Goal: Communication & Community: Answer question/provide support

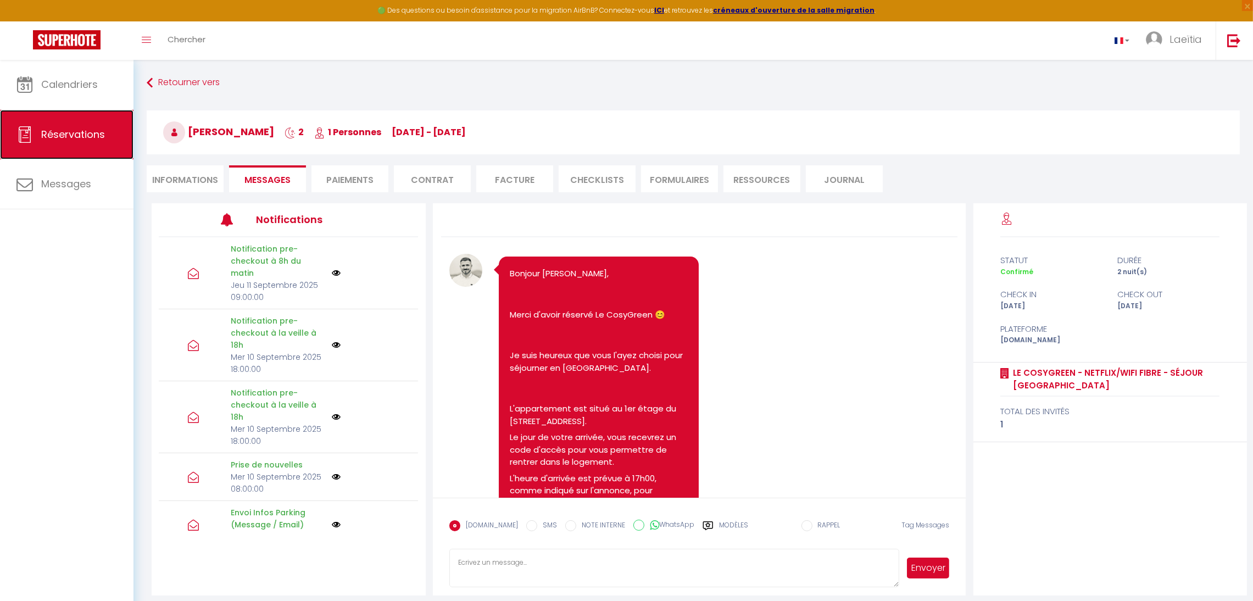
click at [85, 146] on link "Réservations" at bounding box center [66, 134] width 133 height 49
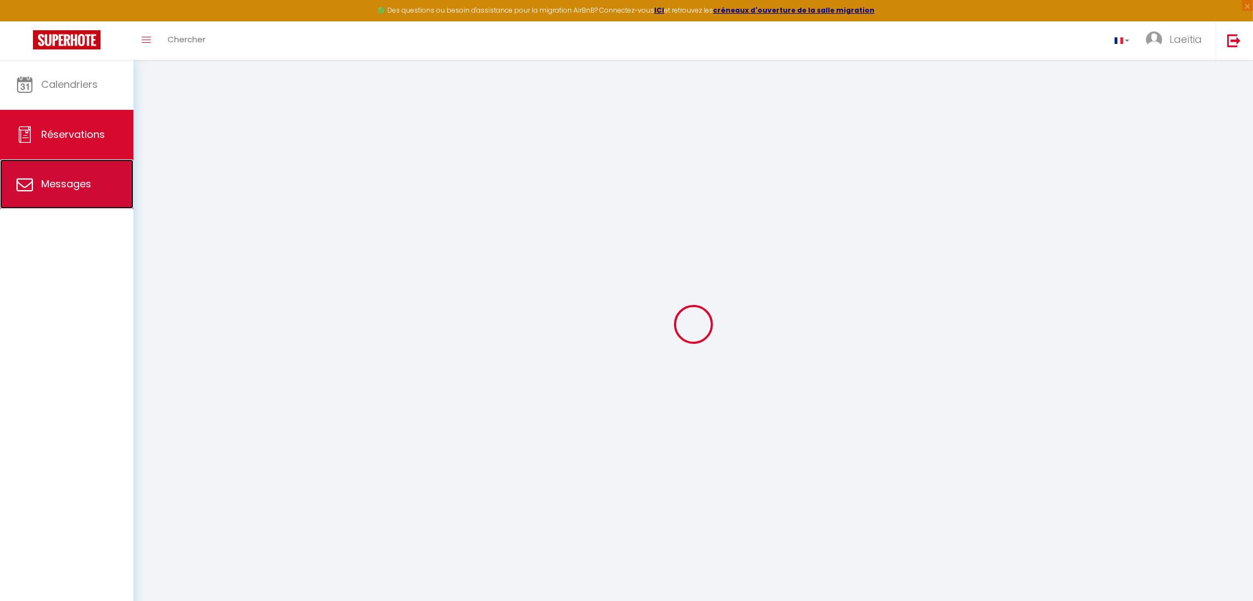
click at [66, 208] on link "Messages" at bounding box center [66, 183] width 133 height 49
select select "message"
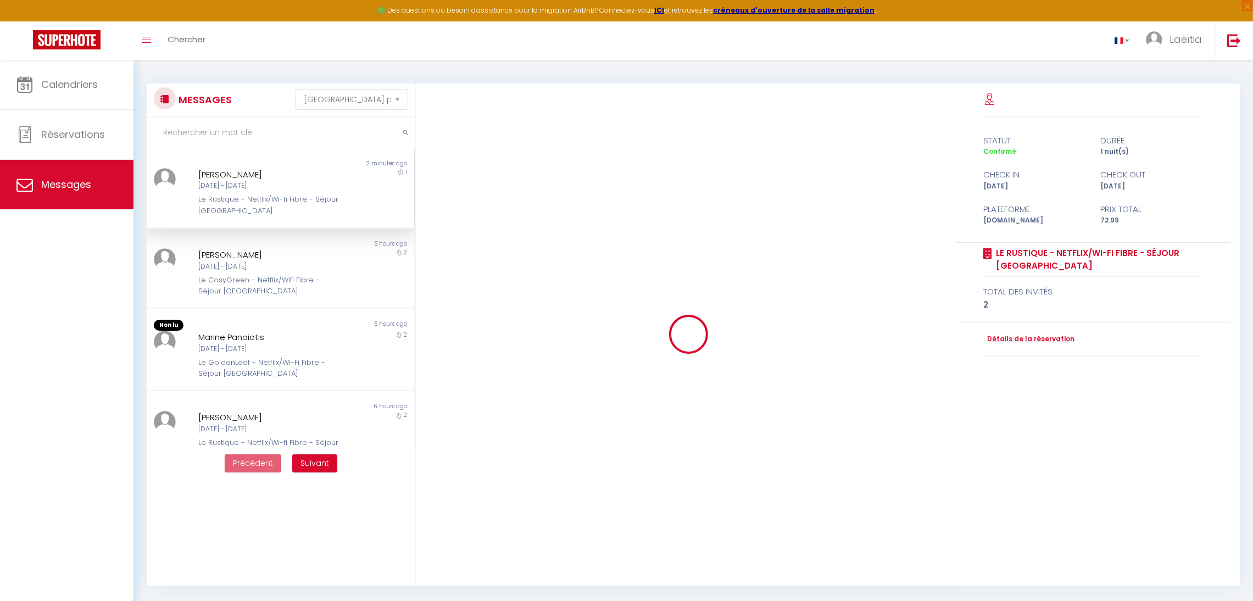
scroll to position [777, 0]
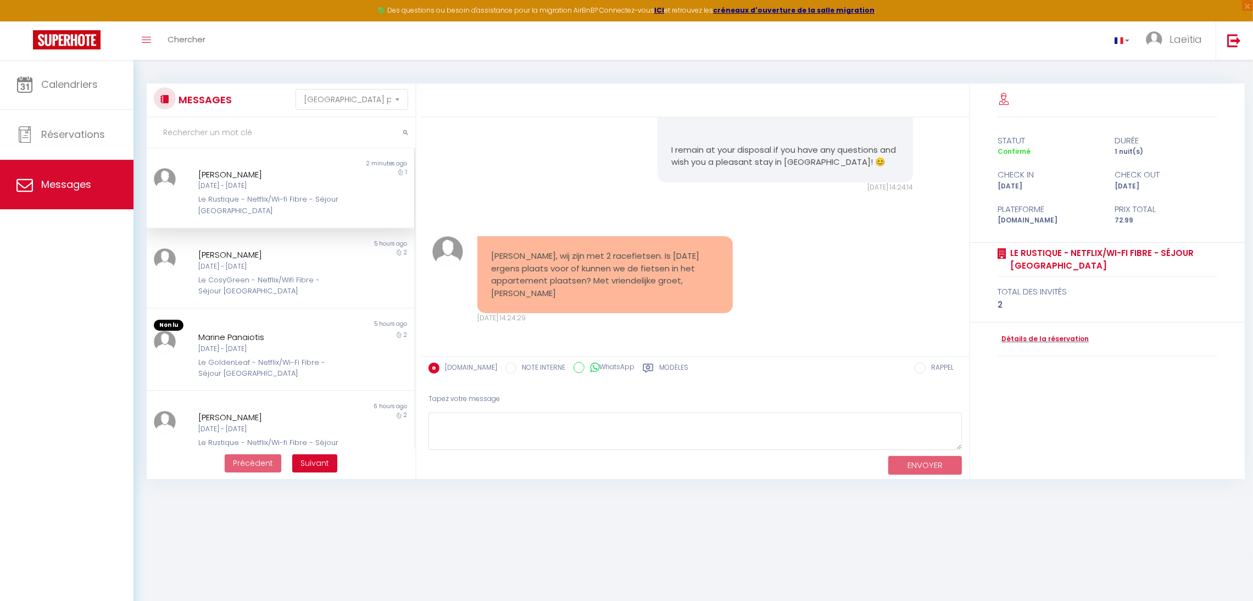
click at [265, 190] on div "[DATE] - [DATE]" at bounding box center [269, 186] width 142 height 10
click at [717, 287] on div "[PERSON_NAME], wij zijn met 2 racefietsen. Is [DATE] ergens plaats voor of kunn…" at bounding box center [605, 274] width 256 height 77
click at [638, 293] on pre "[PERSON_NAME], wij zijn met 2 racefietsen. Is [DATE] ergens plaats voor of kunn…" at bounding box center [605, 274] width 229 height 49
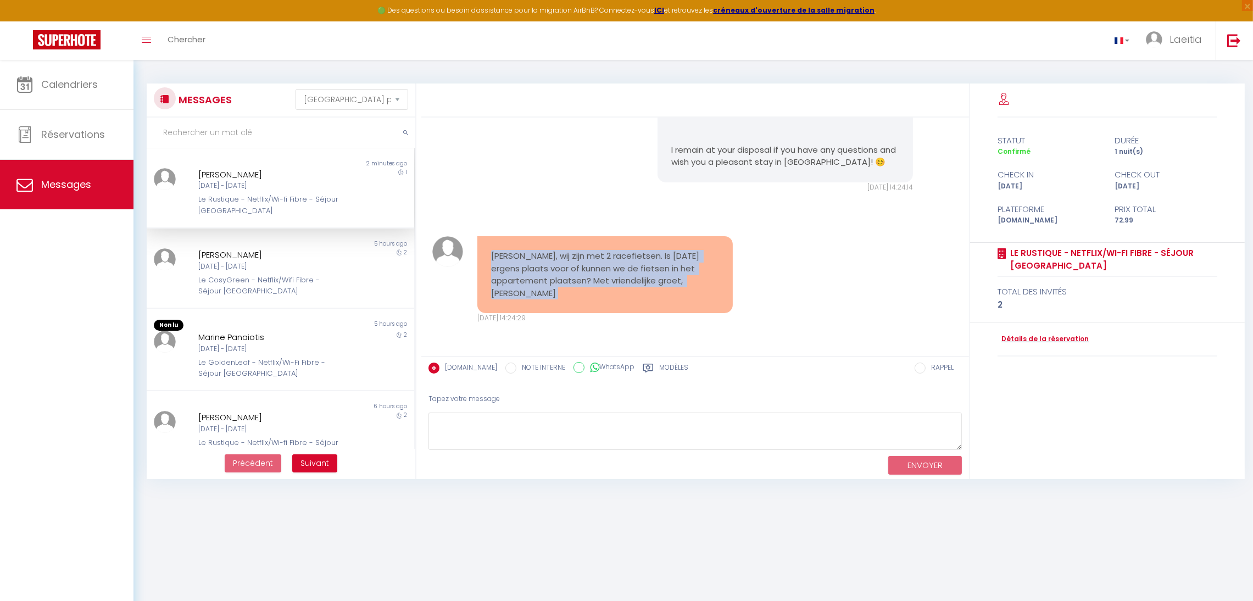
copy div "[PERSON_NAME], wij zijn met 2 racefietsen. Is [DATE] ergens plaats voor of kunn…"
click at [795, 269] on div "[PERSON_NAME], wij zijn met 2 racefietsen. Is [DATE] ergens plaats voor of kunn…" at bounding box center [695, 279] width 541 height 131
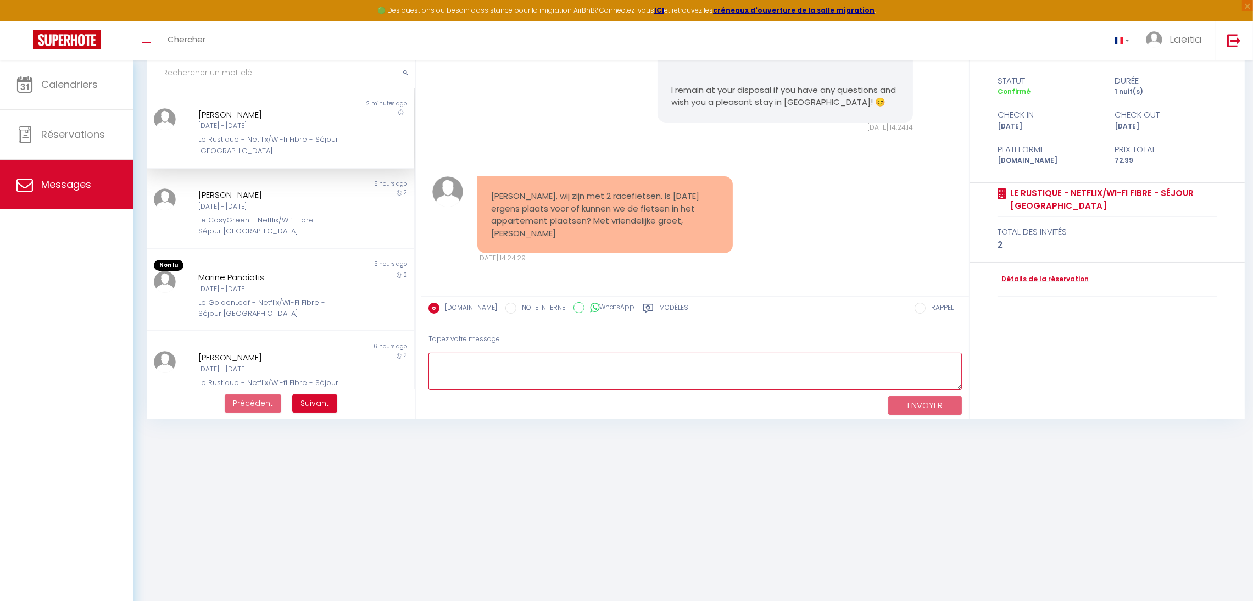
click at [736, 377] on textarea at bounding box center [694, 372] width 533 height 38
click at [218, 129] on div "[DATE] - [DATE]" at bounding box center [269, 126] width 142 height 10
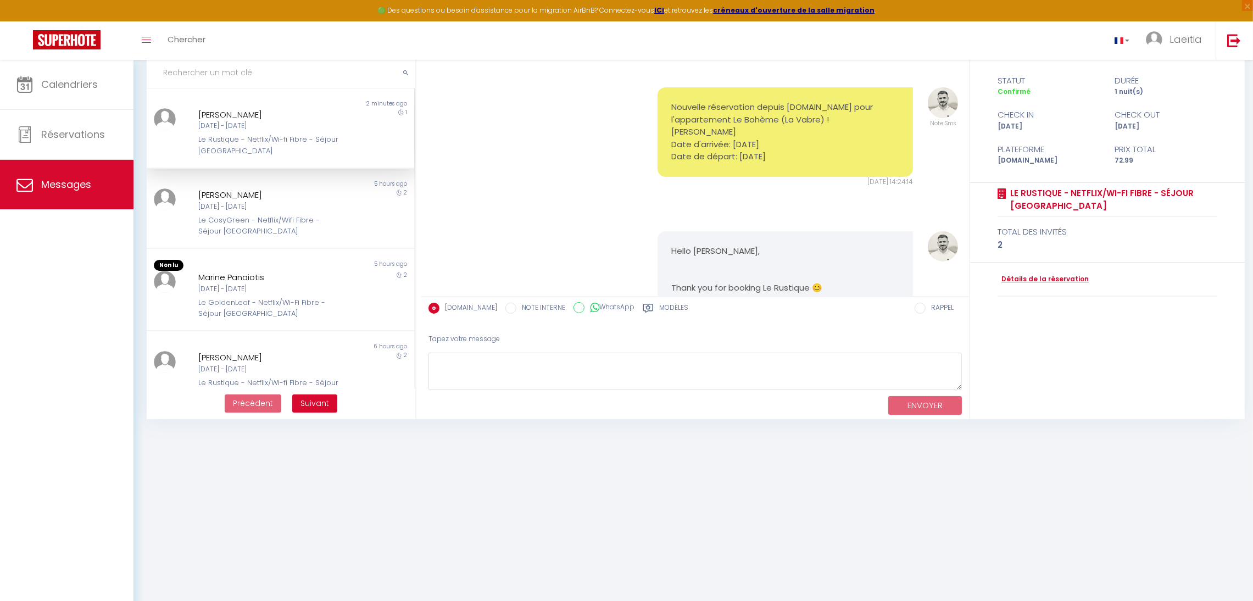
scroll to position [118, 0]
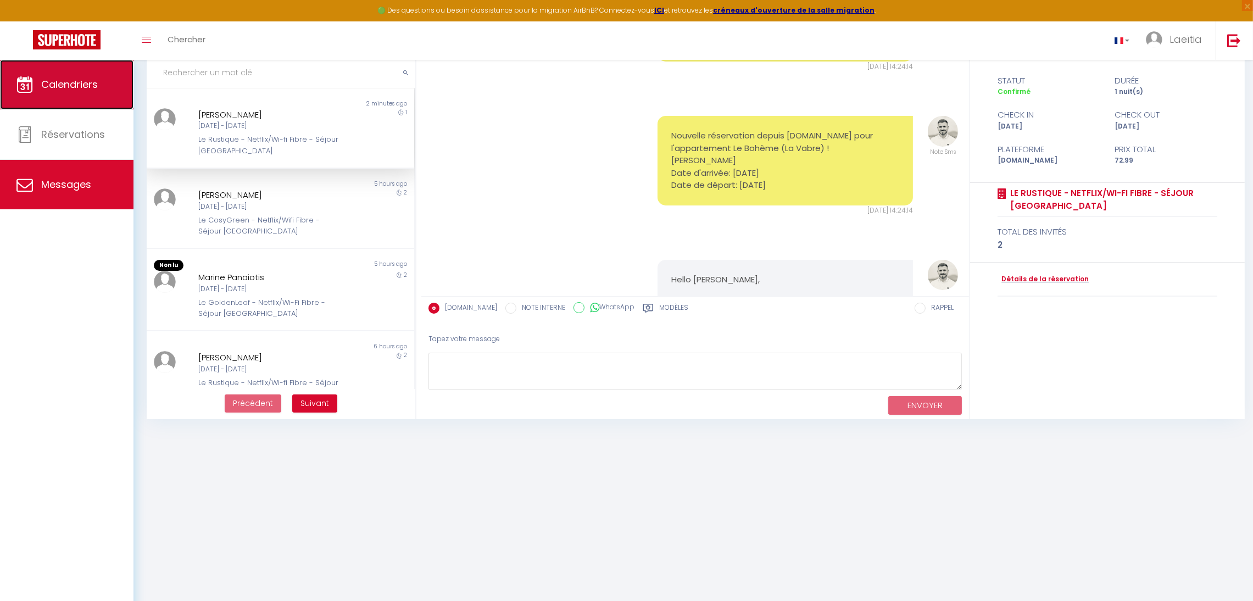
click at [71, 87] on span "Calendriers" at bounding box center [69, 84] width 57 height 14
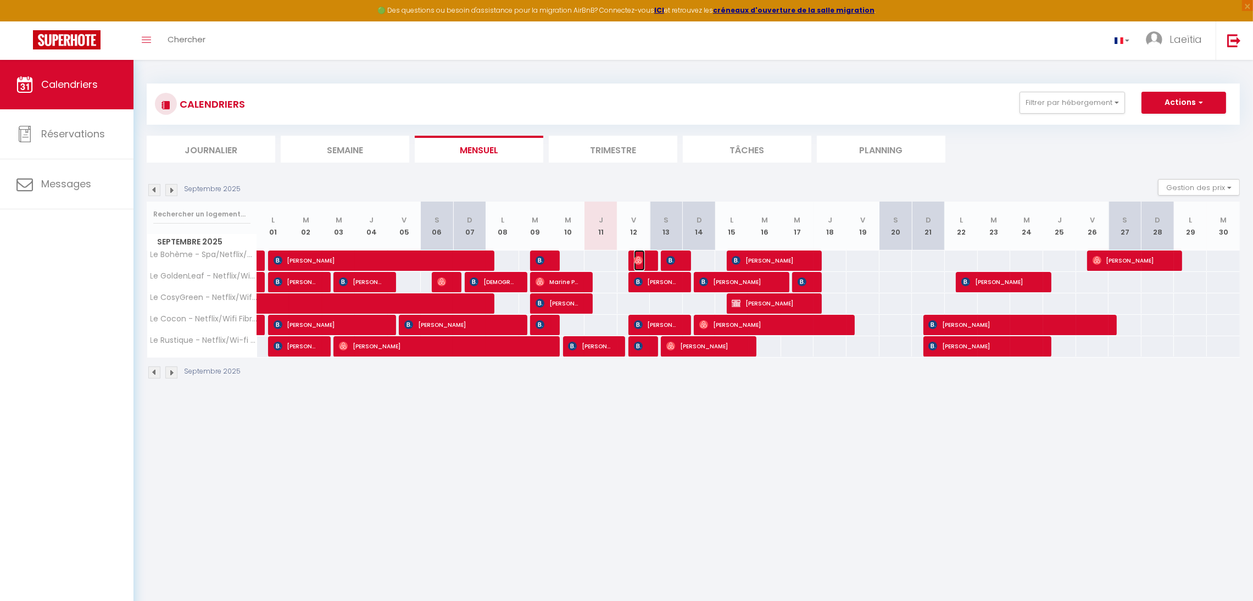
click at [642, 261] on img at bounding box center [638, 260] width 9 height 9
select select "OK"
select select "0"
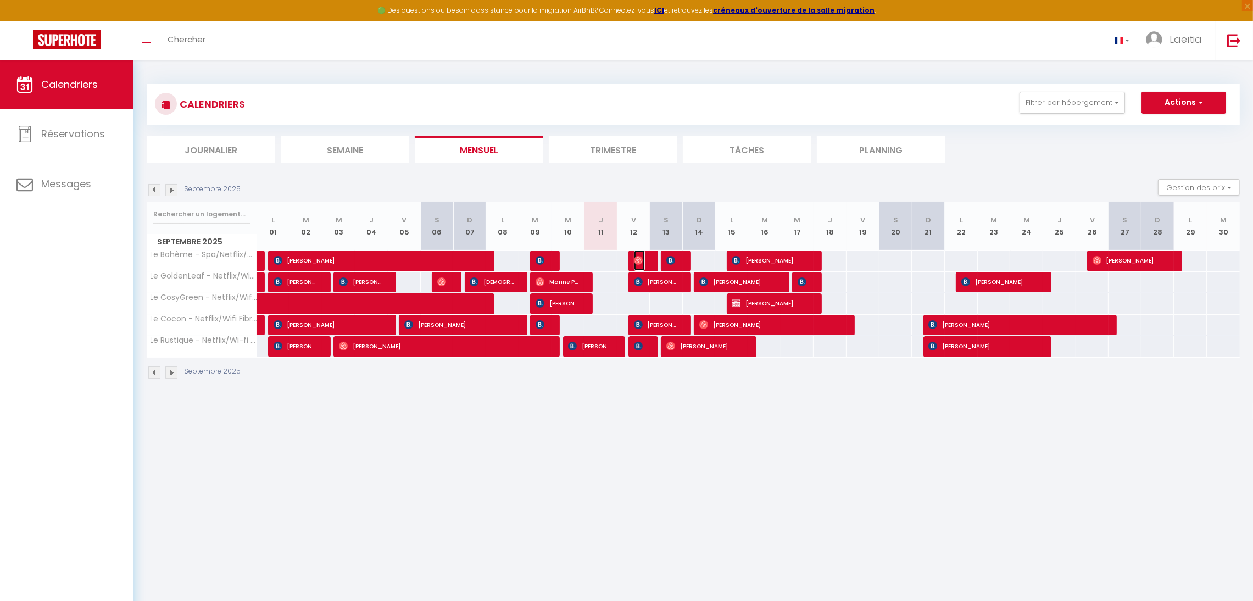
select select "1"
select select
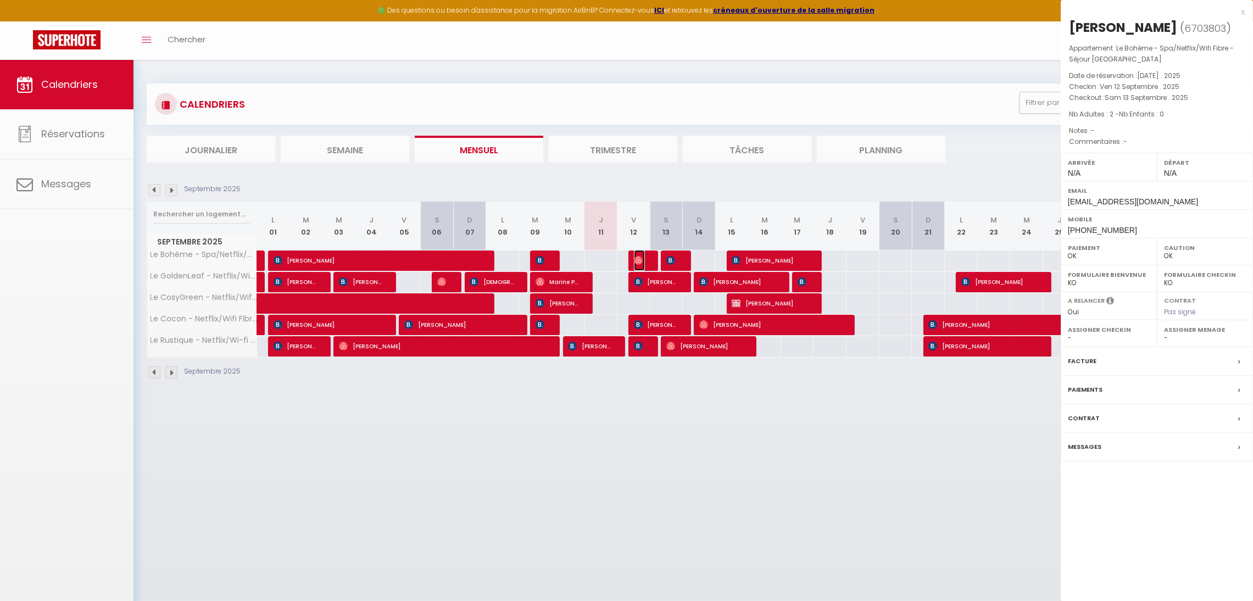
select select "38031"
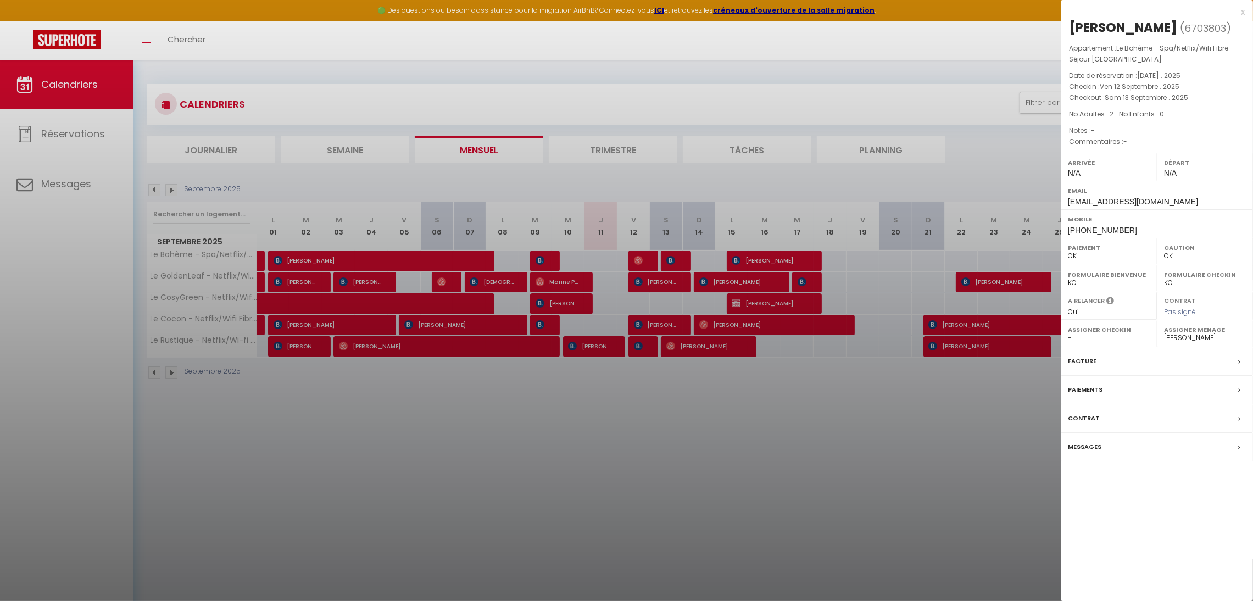
click at [1242, 8] on div "x" at bounding box center [1153, 11] width 184 height 13
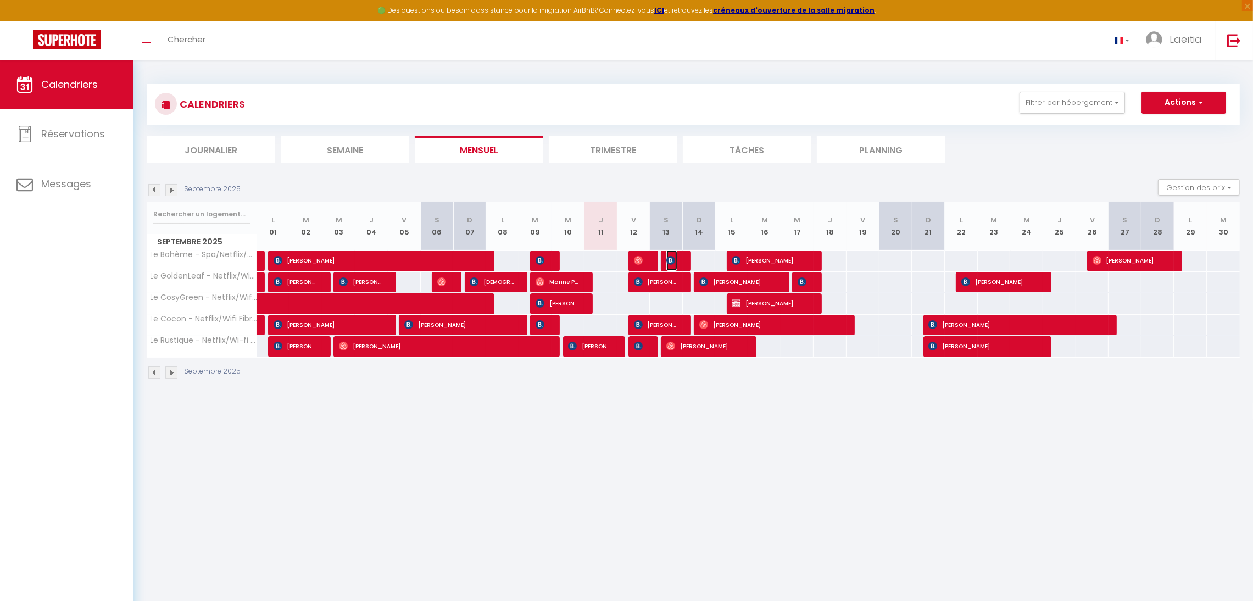
click at [673, 262] on img at bounding box center [670, 260] width 9 height 9
select select "KO"
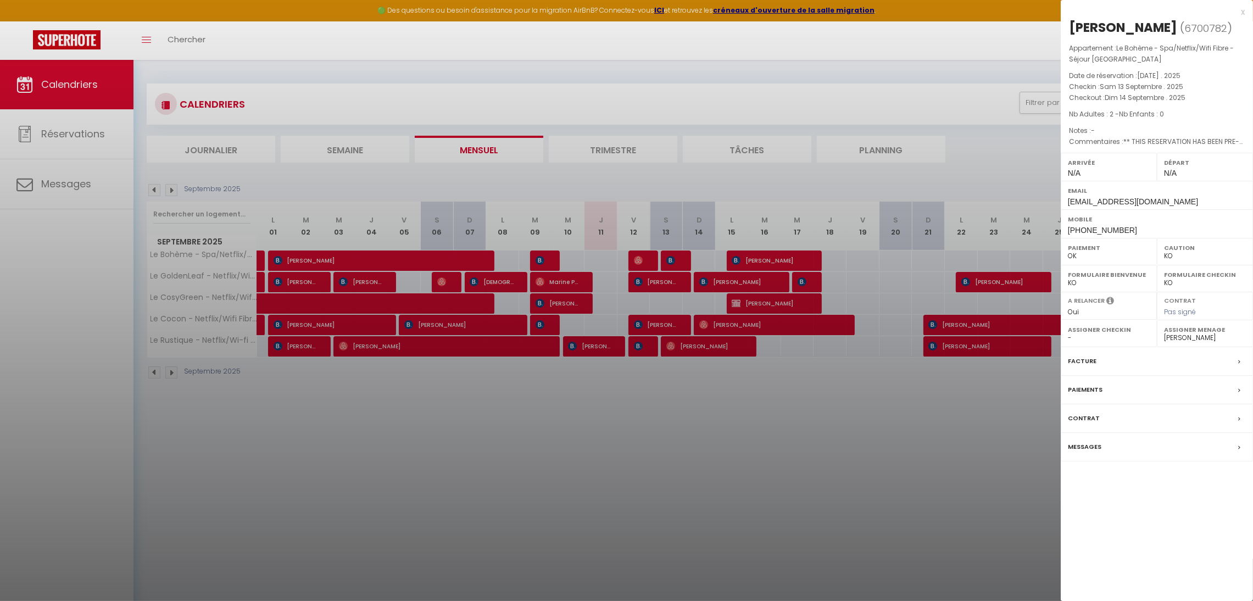
click at [1237, 10] on div "x" at bounding box center [1153, 11] width 184 height 13
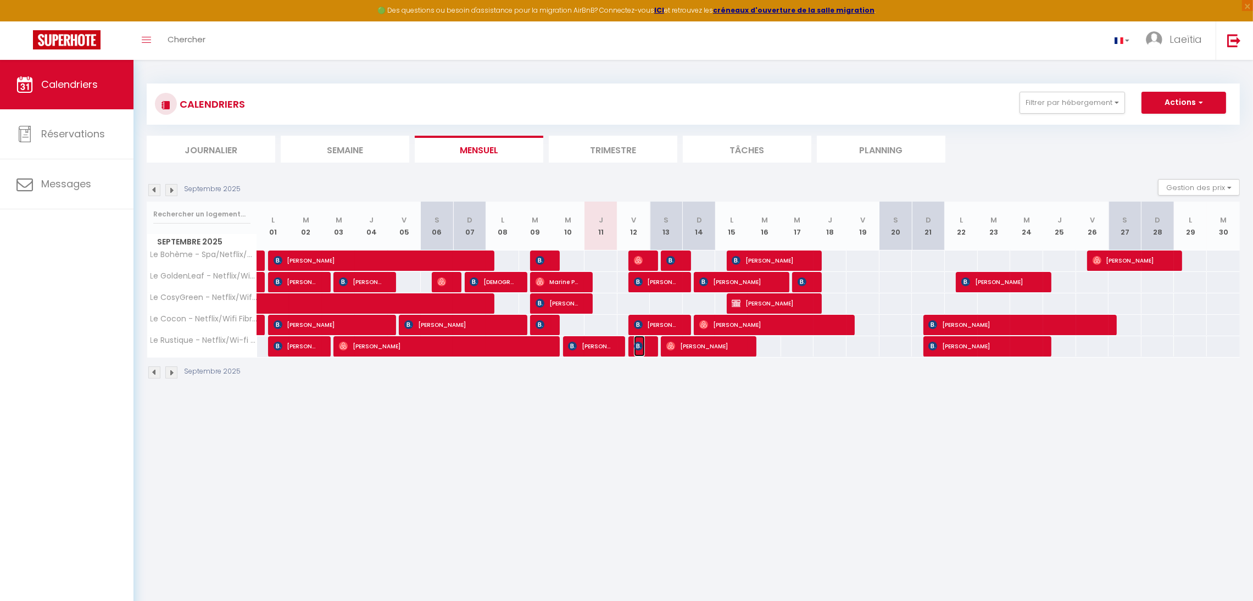
click at [641, 350] on img at bounding box center [638, 346] width 9 height 9
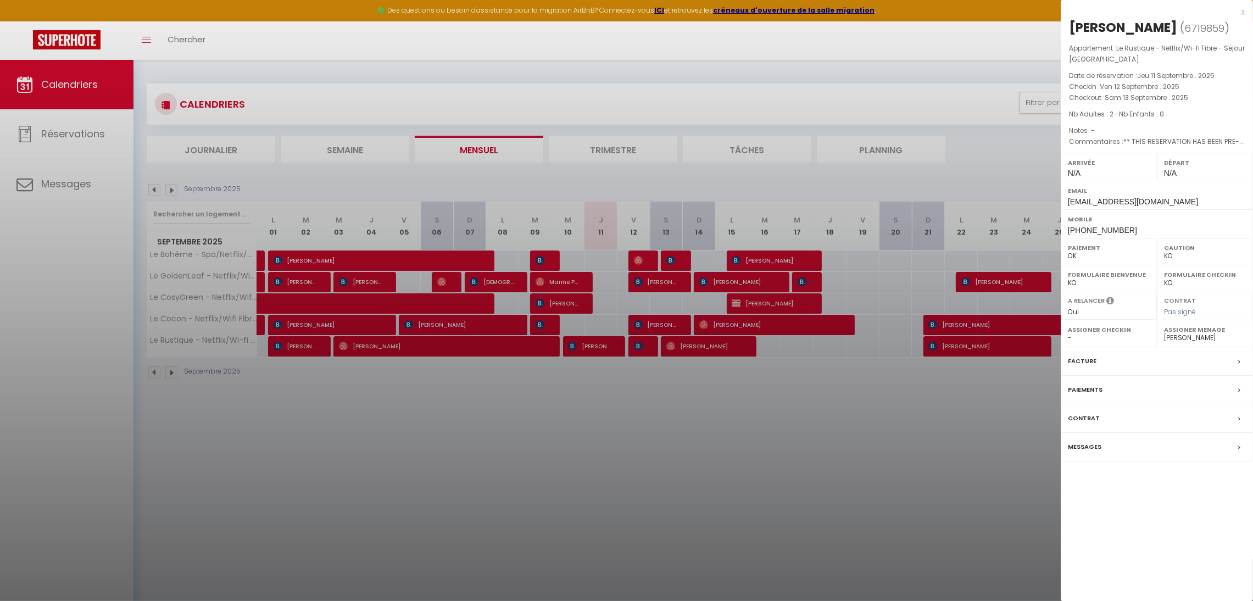
click at [1240, 13] on div "x" at bounding box center [1153, 11] width 184 height 13
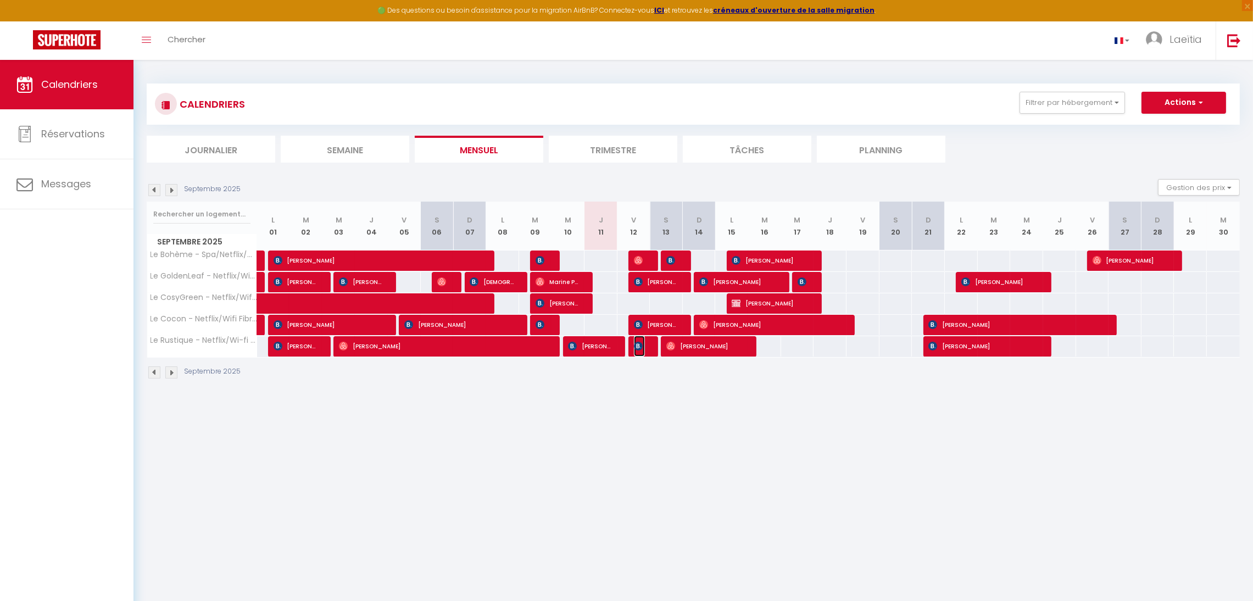
click at [641, 346] on img at bounding box center [638, 346] width 9 height 9
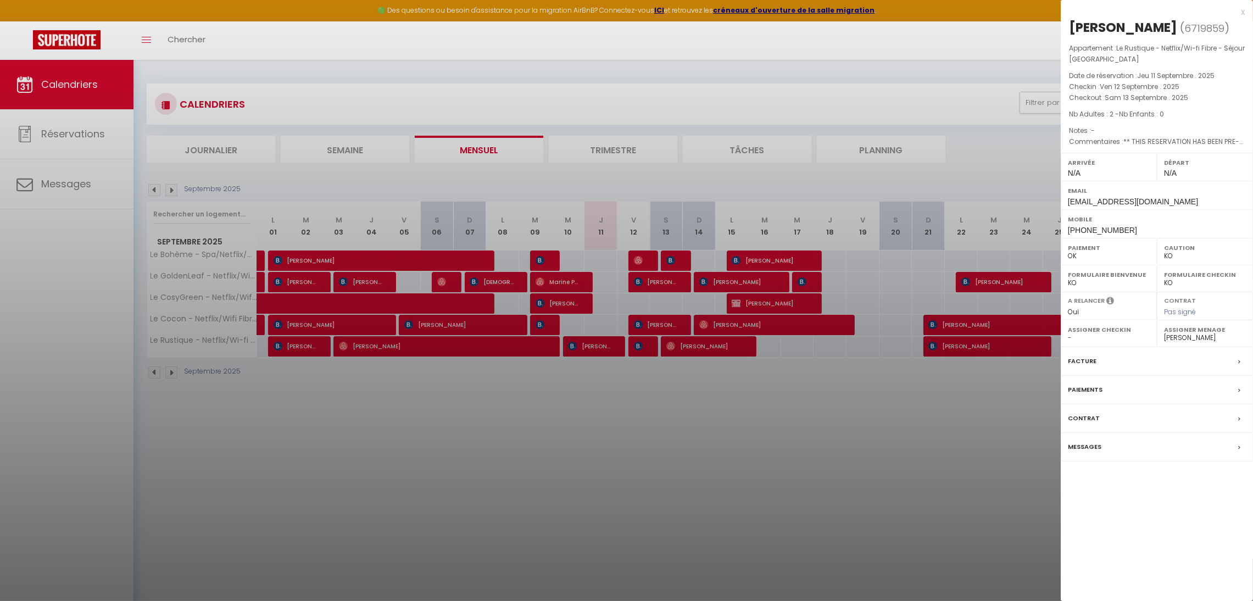
click at [1106, 445] on div "Messages" at bounding box center [1157, 447] width 192 height 29
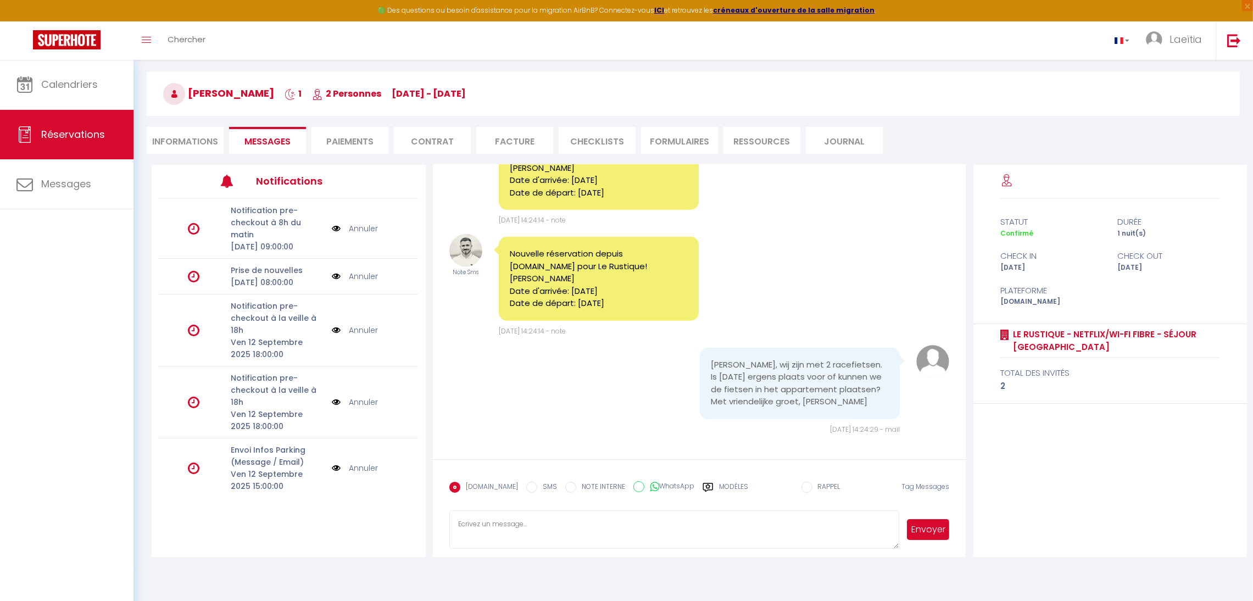
scroll to position [60, 0]
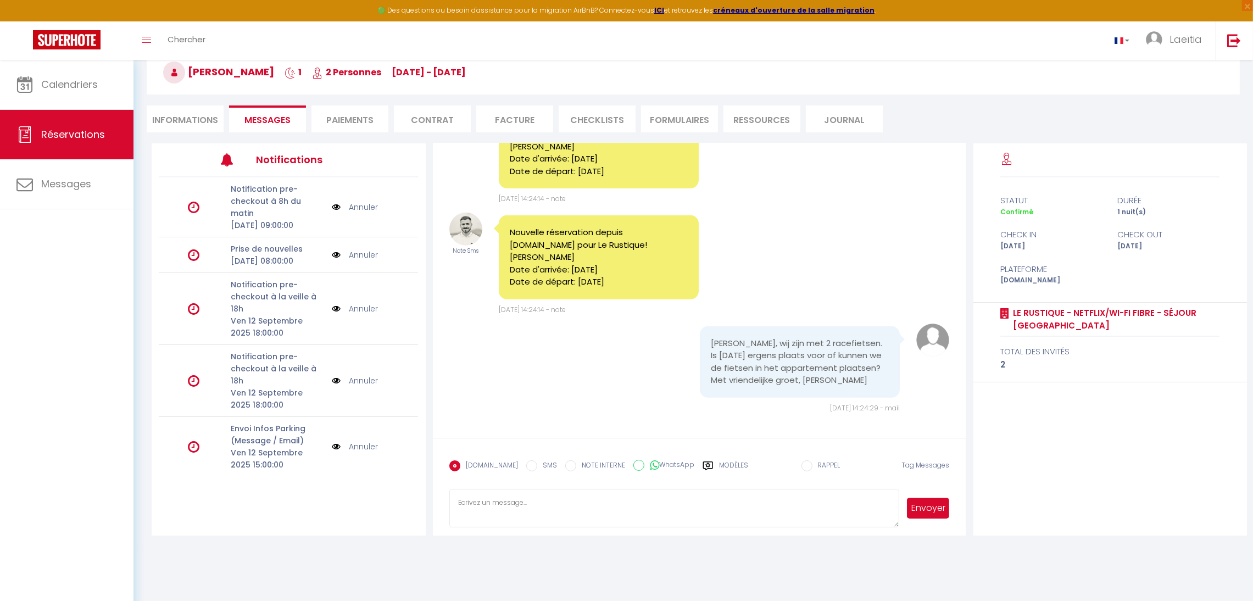
click at [195, 115] on li "Informations" at bounding box center [185, 118] width 77 height 27
select select
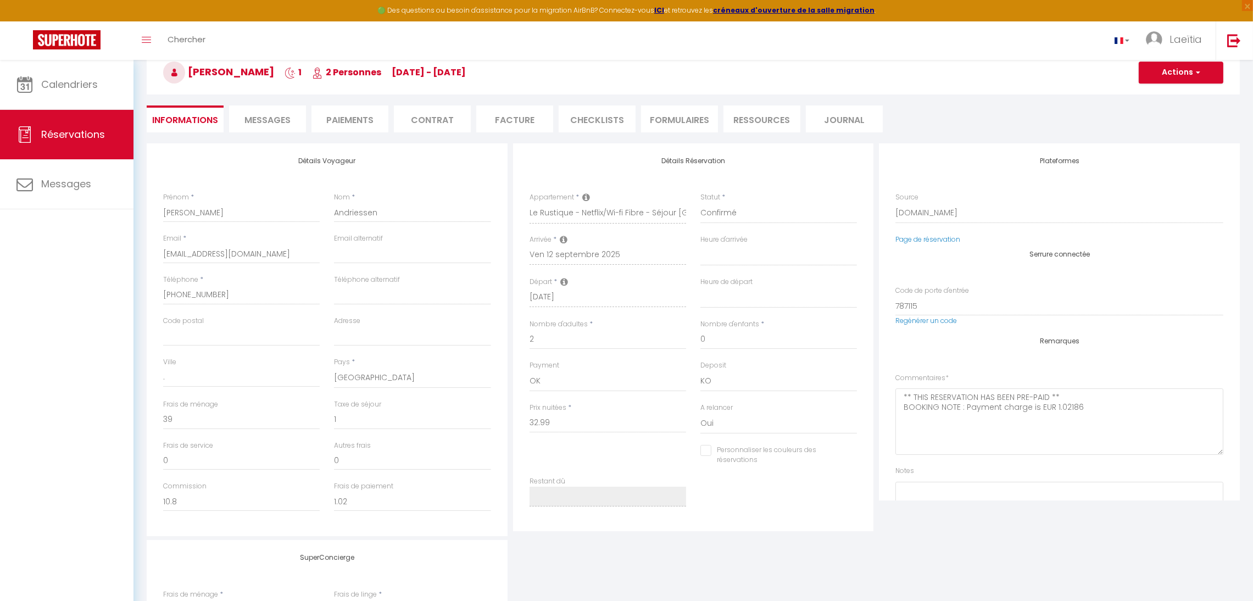
select select
checkbox input "false"
select select
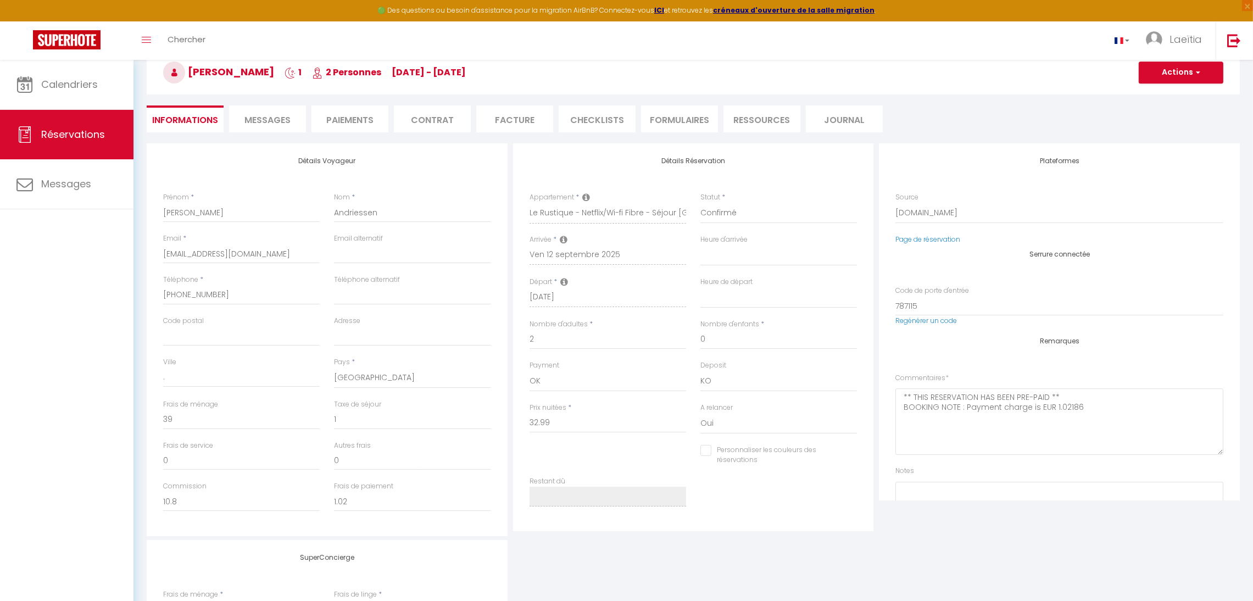
checkbox input "false"
select select
checkbox input "false"
select select
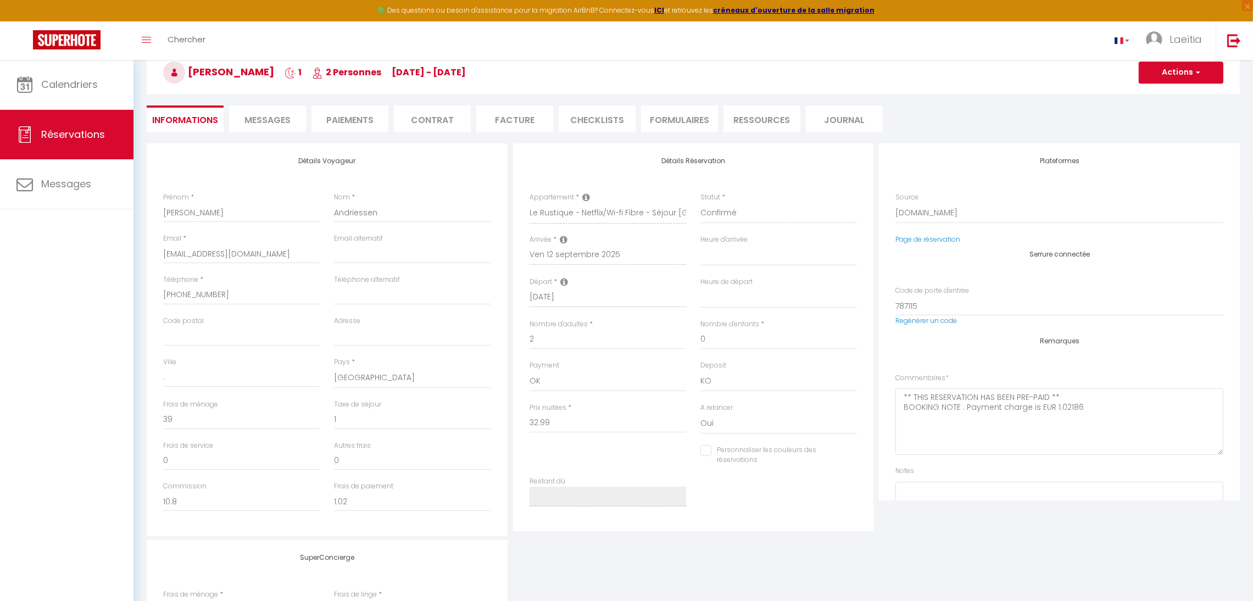
select select
checkbox input "false"
select select
checkbox input "false"
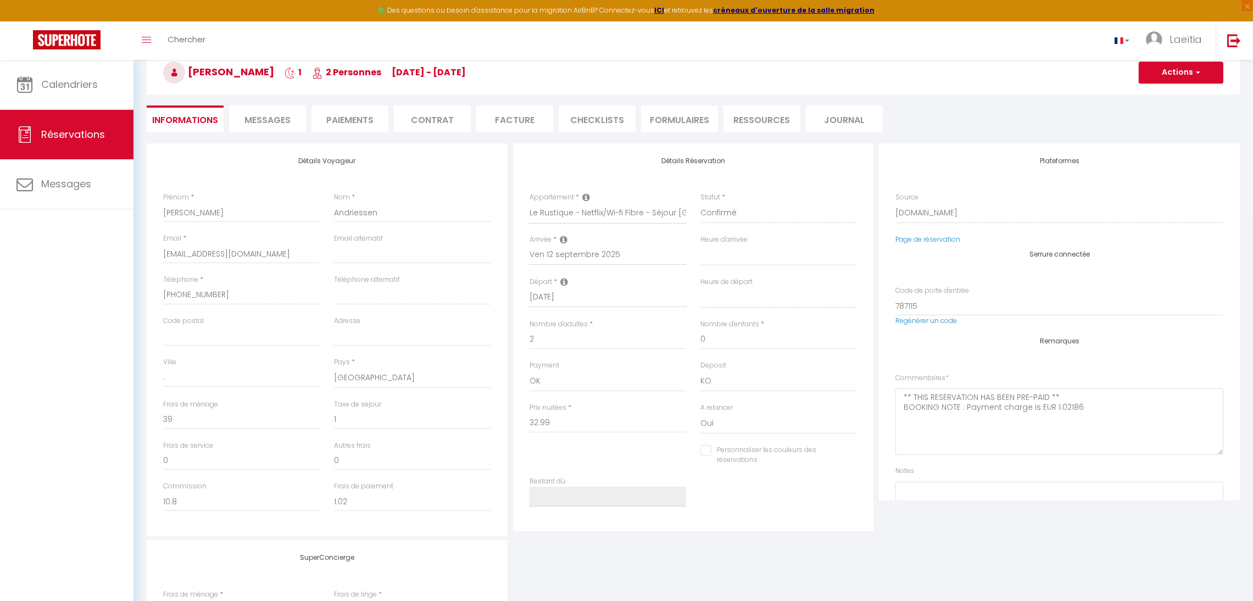
select select
checkbox input "false"
select select
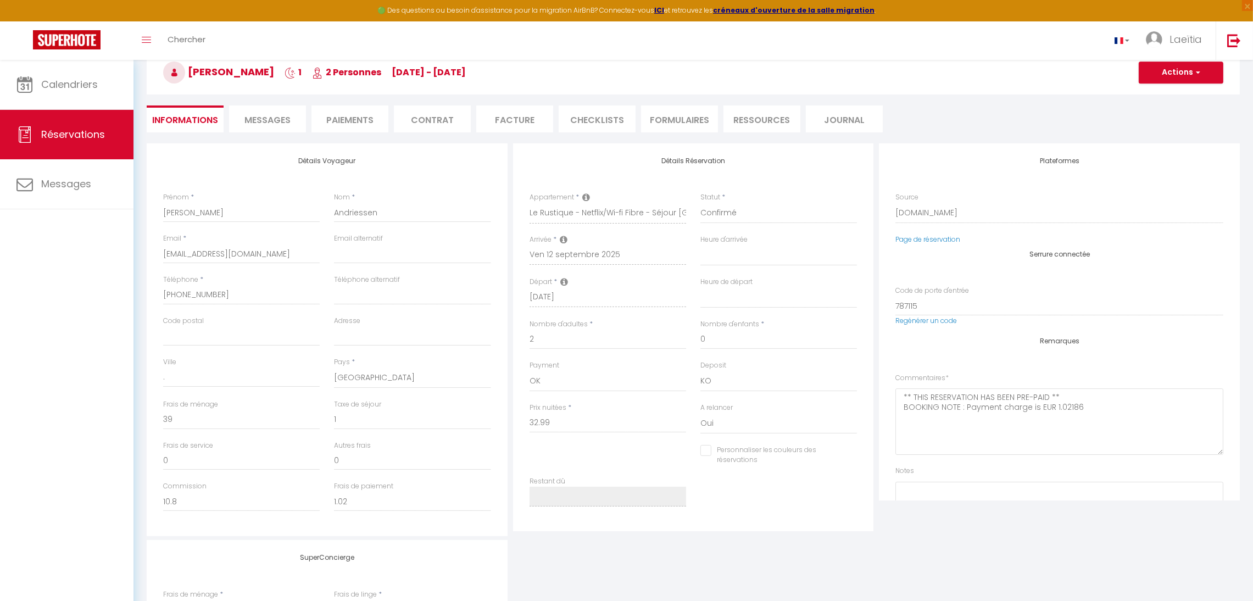
checkbox input "false"
select select
checkbox input "false"
select select
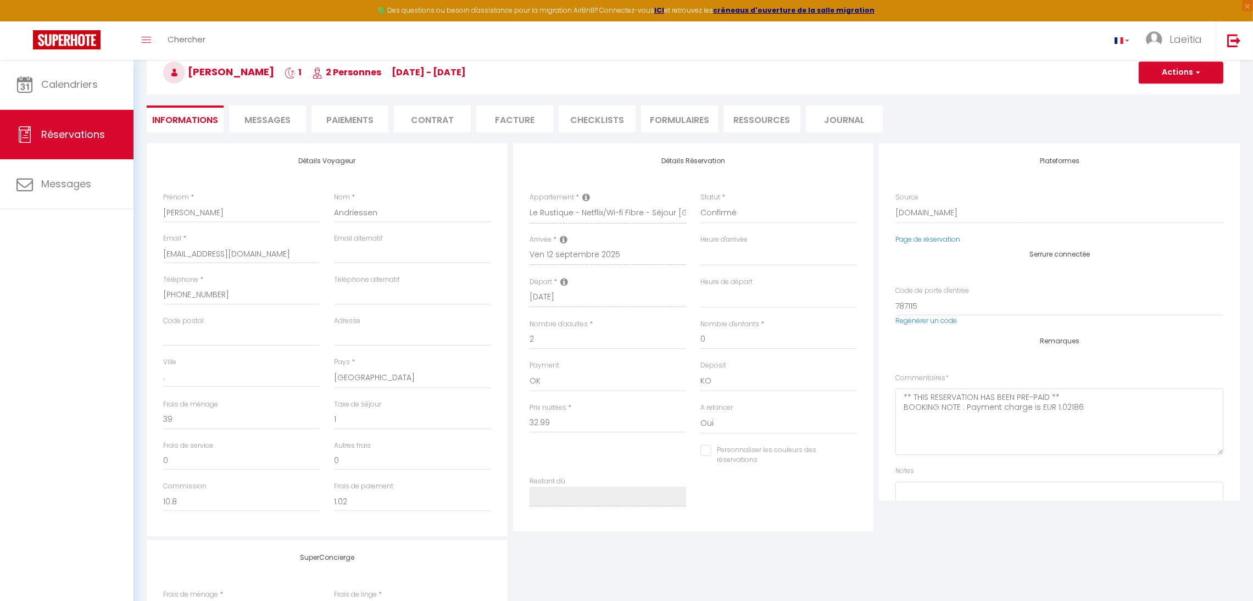
select select
checkbox input "false"
select select
checkbox input "false"
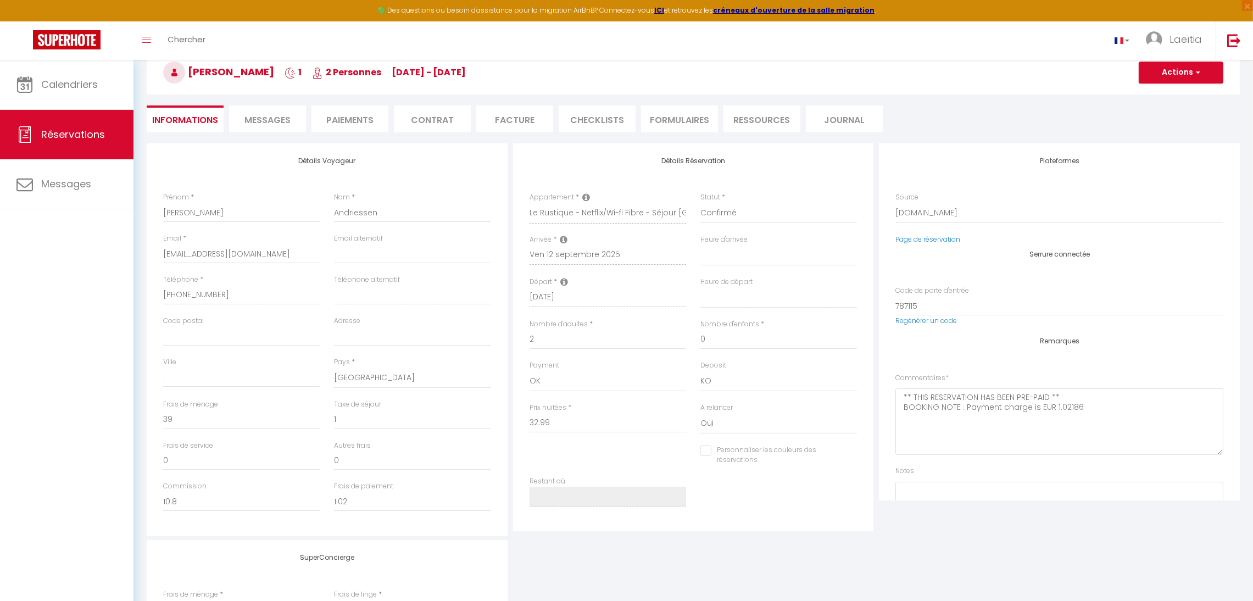
select select
checkbox input "false"
select select
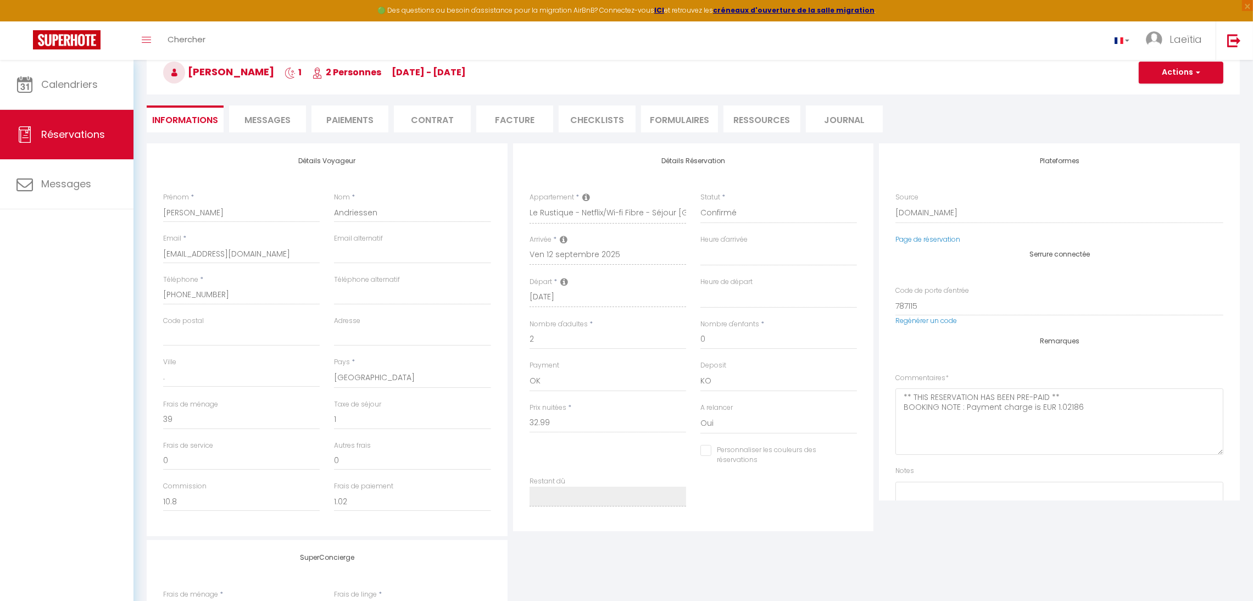
checkbox input "false"
select select
checkbox input "false"
select select
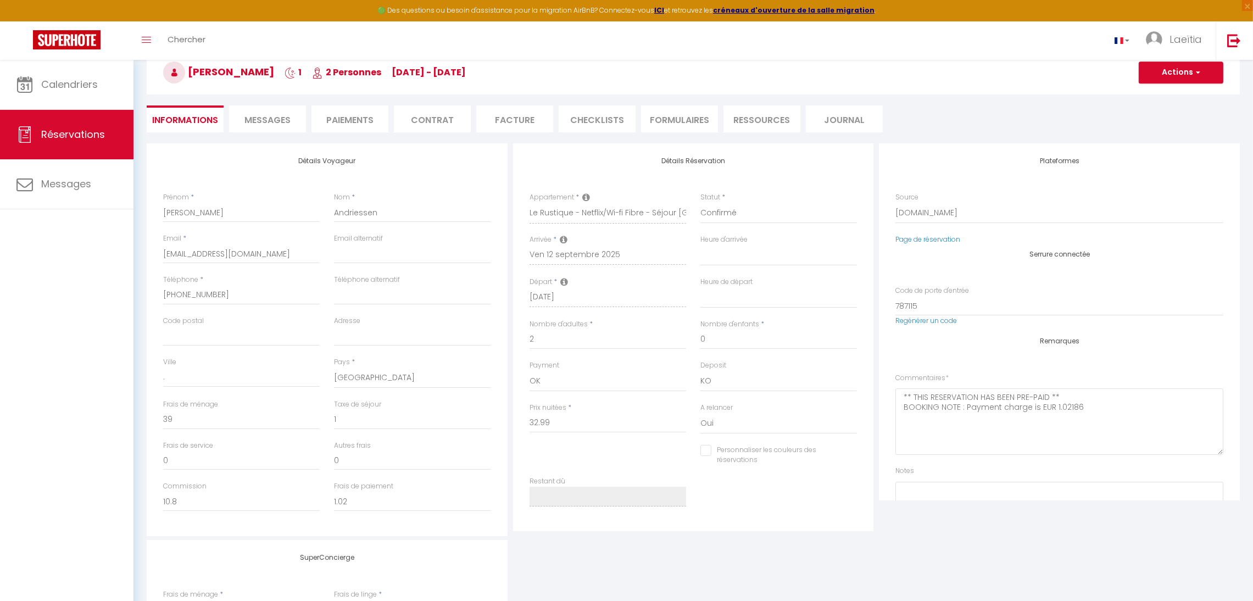
select select
checkbox input "false"
select select
checkbox input "false"
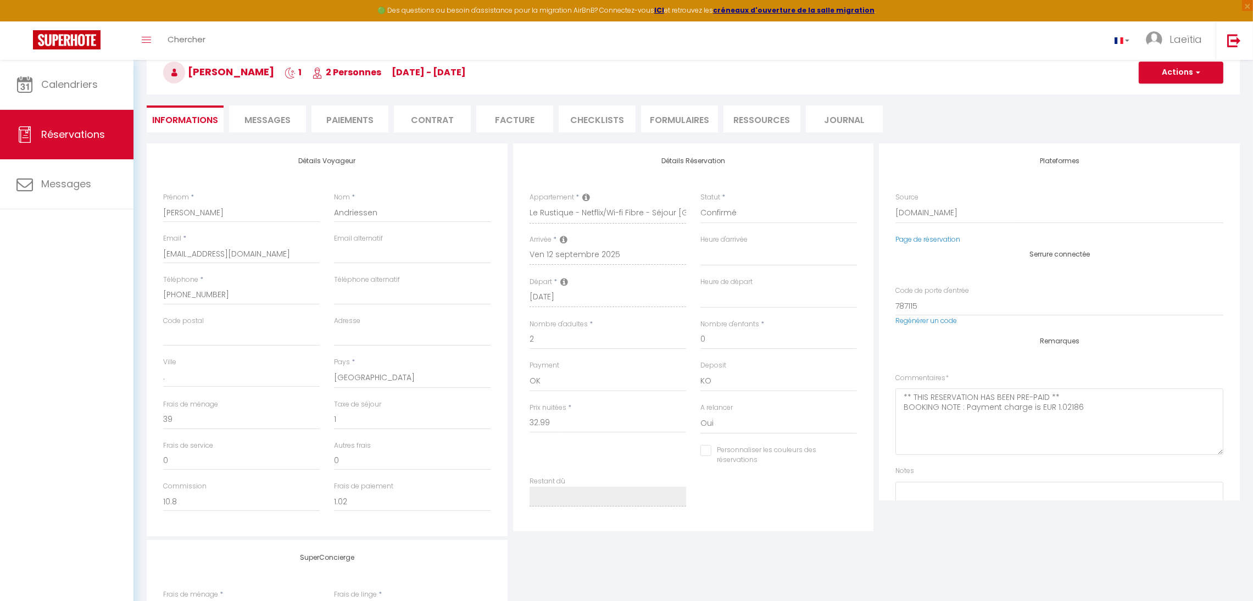
select select
checkbox input "false"
select select
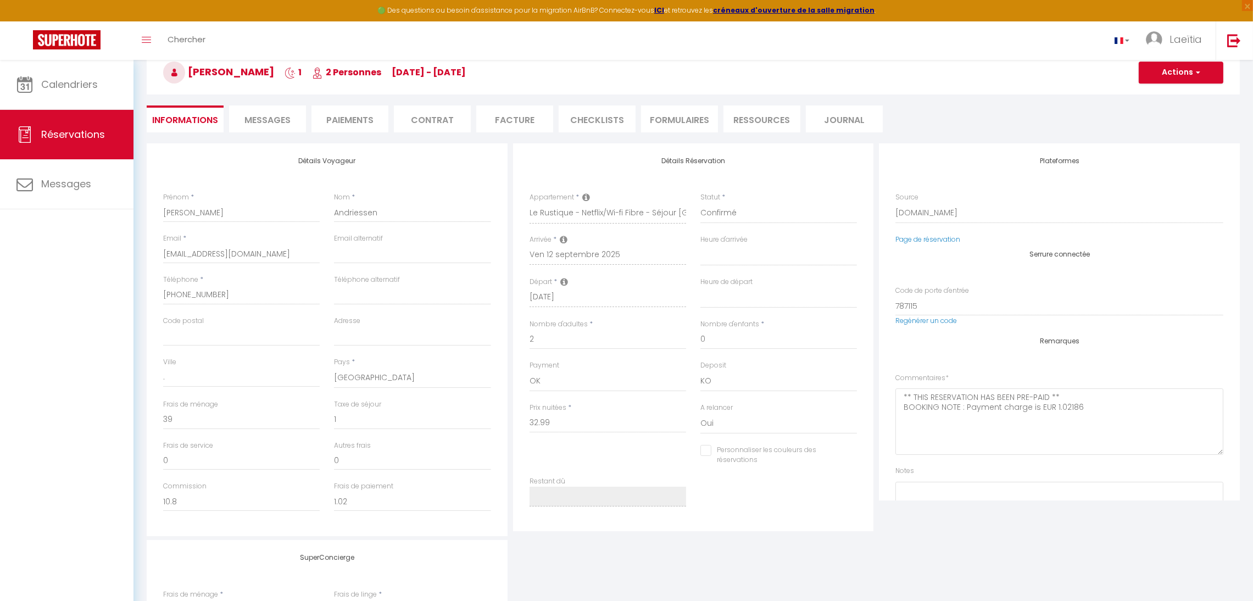
checkbox input "false"
select select
checkbox input "false"
select select
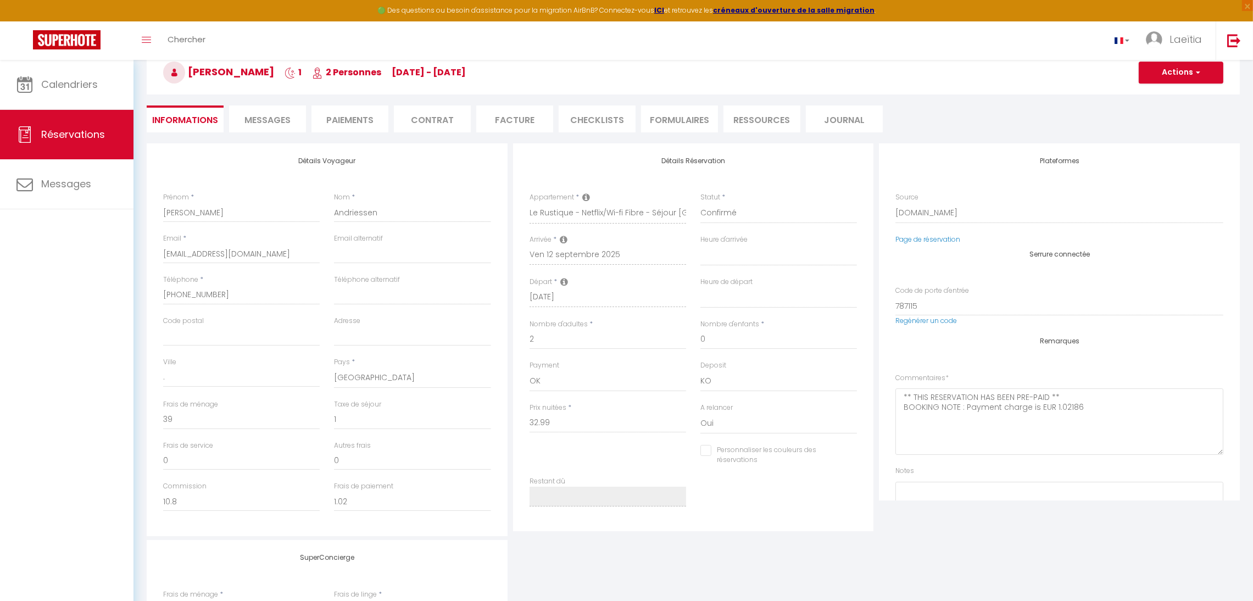
select select
checkbox input "false"
select select
checkbox input "false"
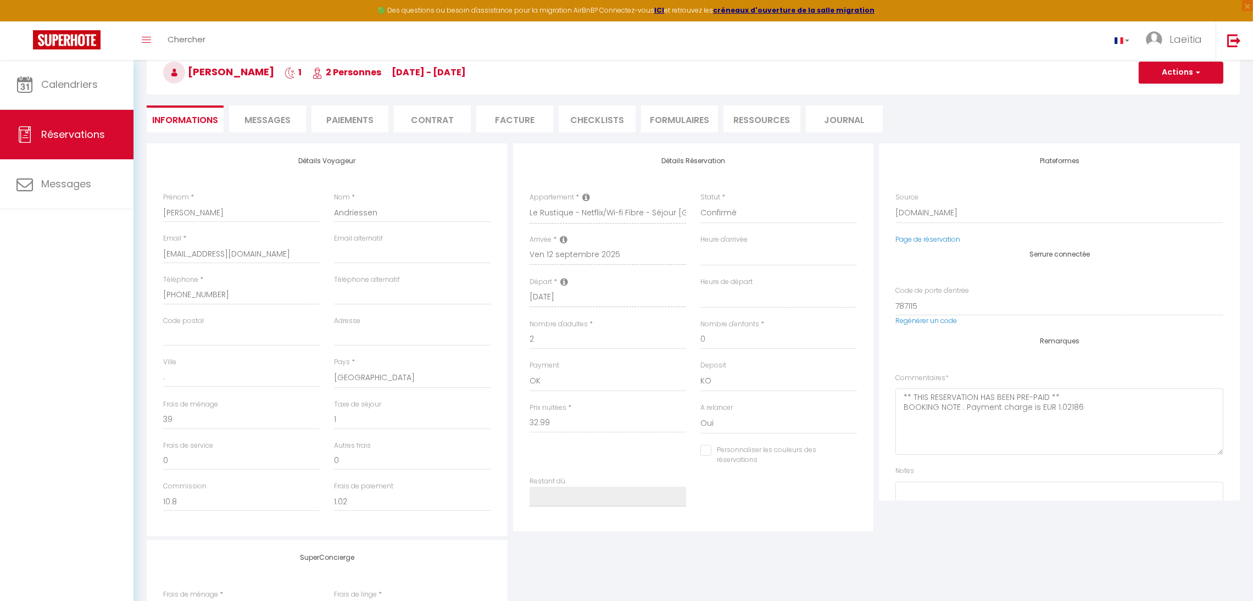
select select
checkbox input "false"
select select
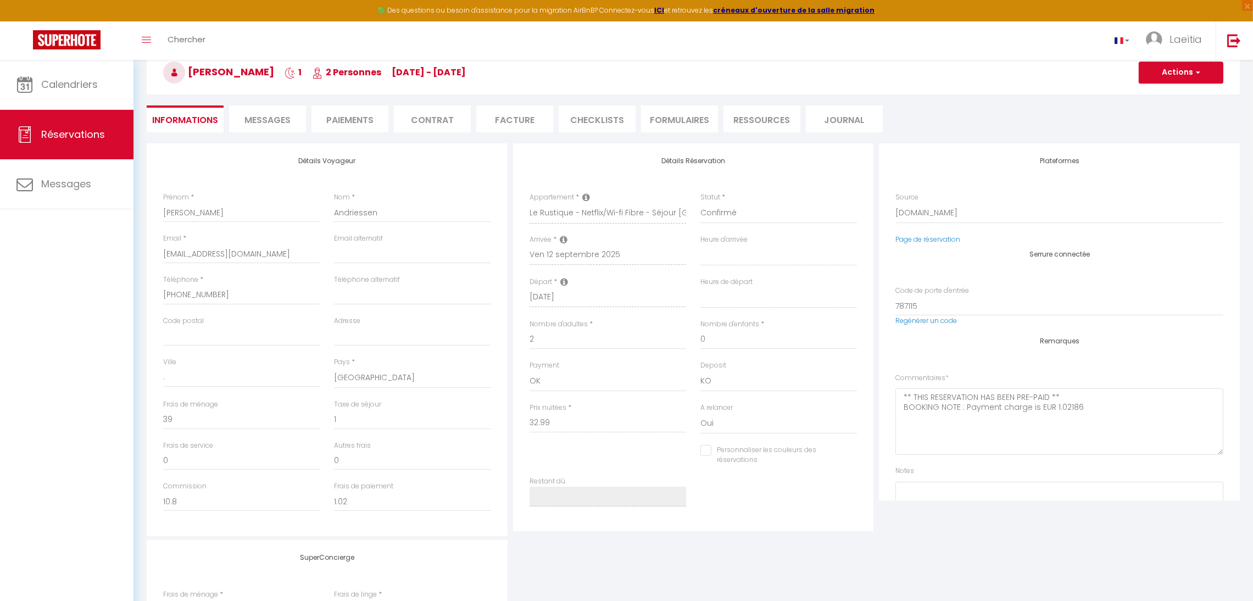
checkbox input "false"
select select
checkbox input "false"
select select
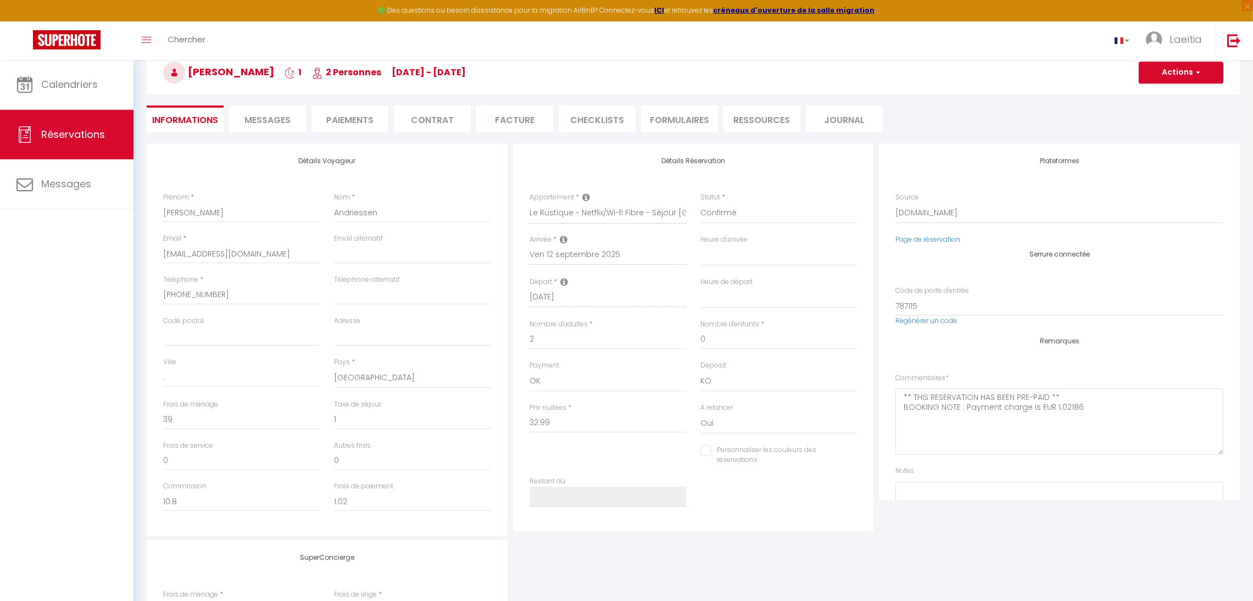
select select
checkbox input "false"
select select
checkbox input "false"
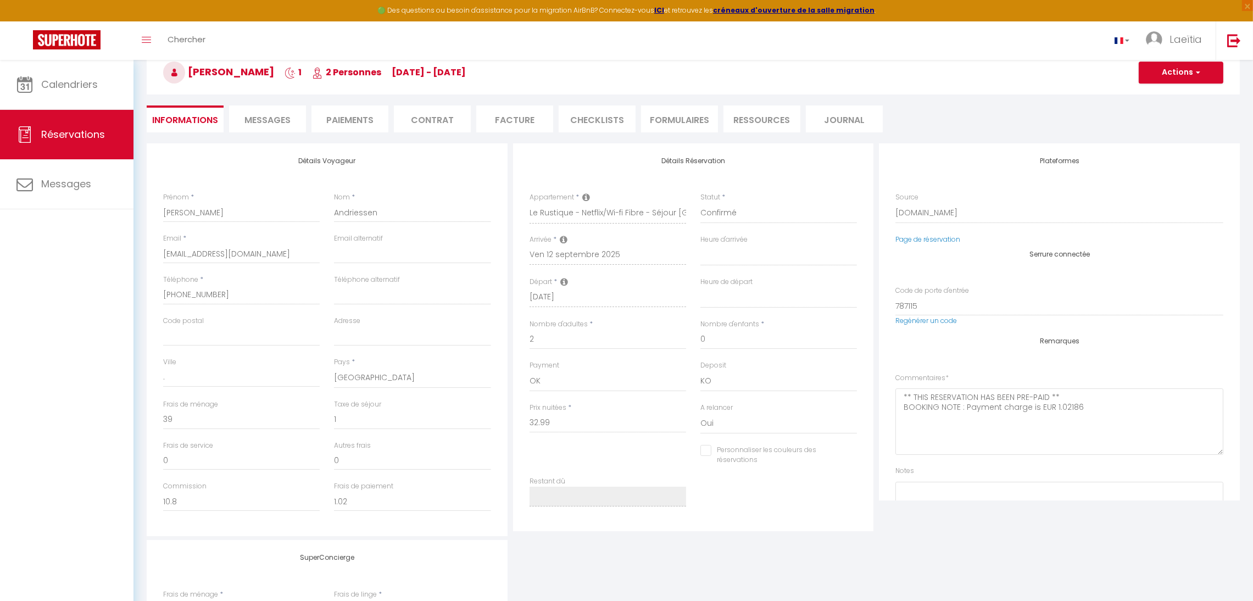
select select
checkbox input "false"
select select
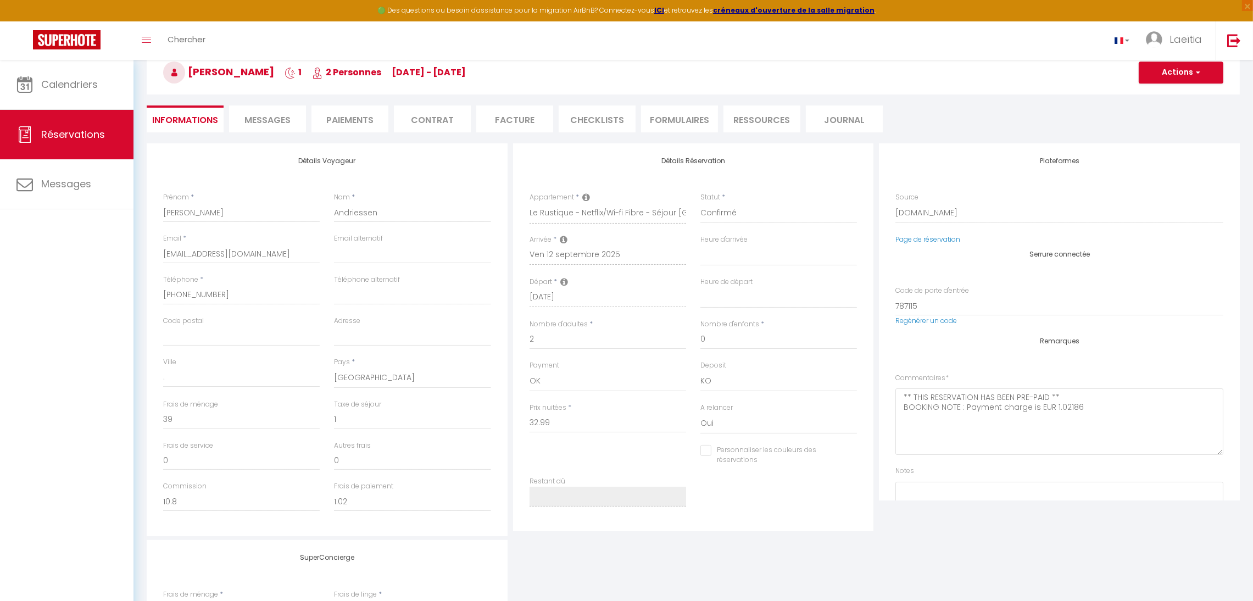
checkbox input "false"
select select
checkbox input "false"
select select
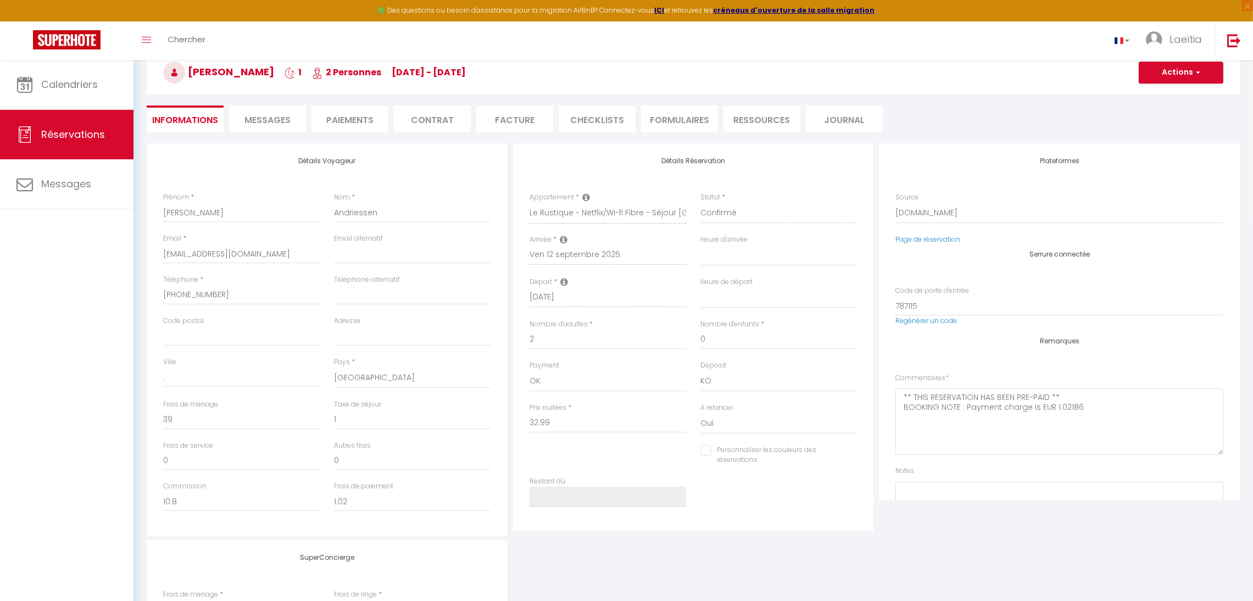
select select
checkbox input "false"
select select
checkbox input "false"
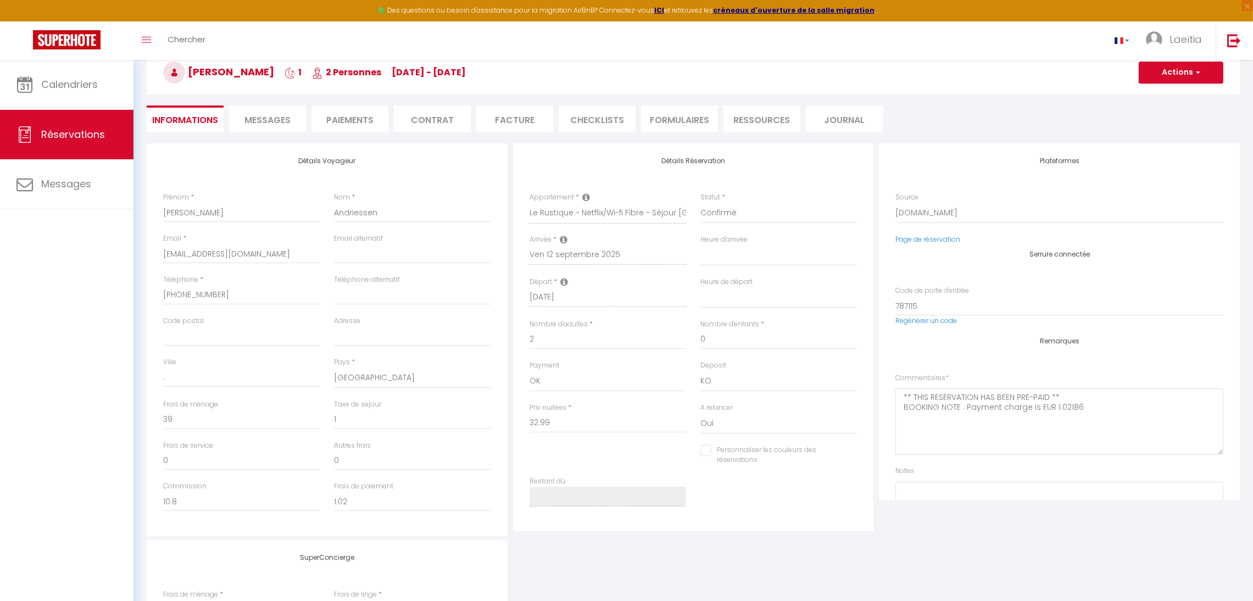
select select
checkbox input "false"
select select
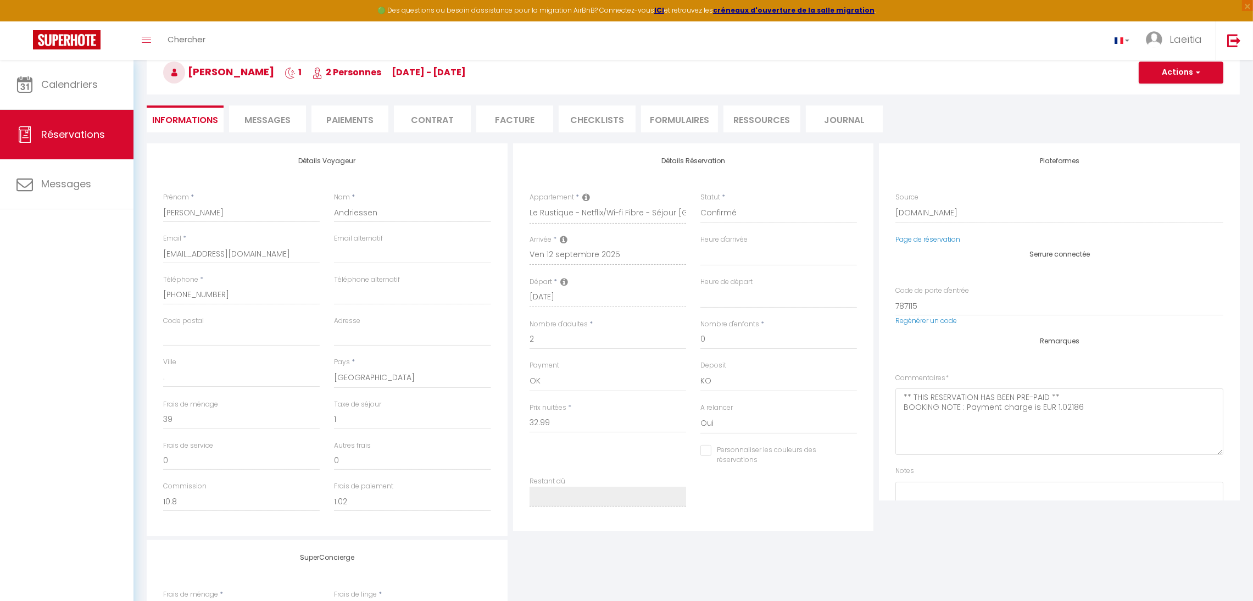
checkbox input "false"
select select
checkbox input "false"
select select
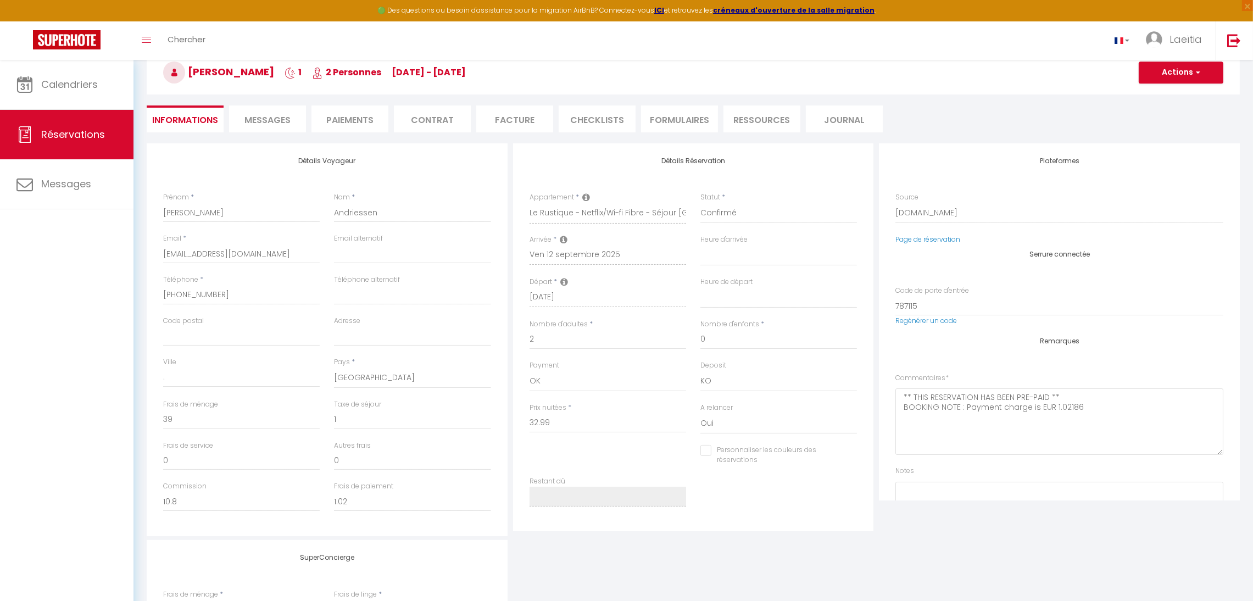
select select
checkbox input "false"
click at [281, 116] on span "Messages" at bounding box center [267, 120] width 46 height 13
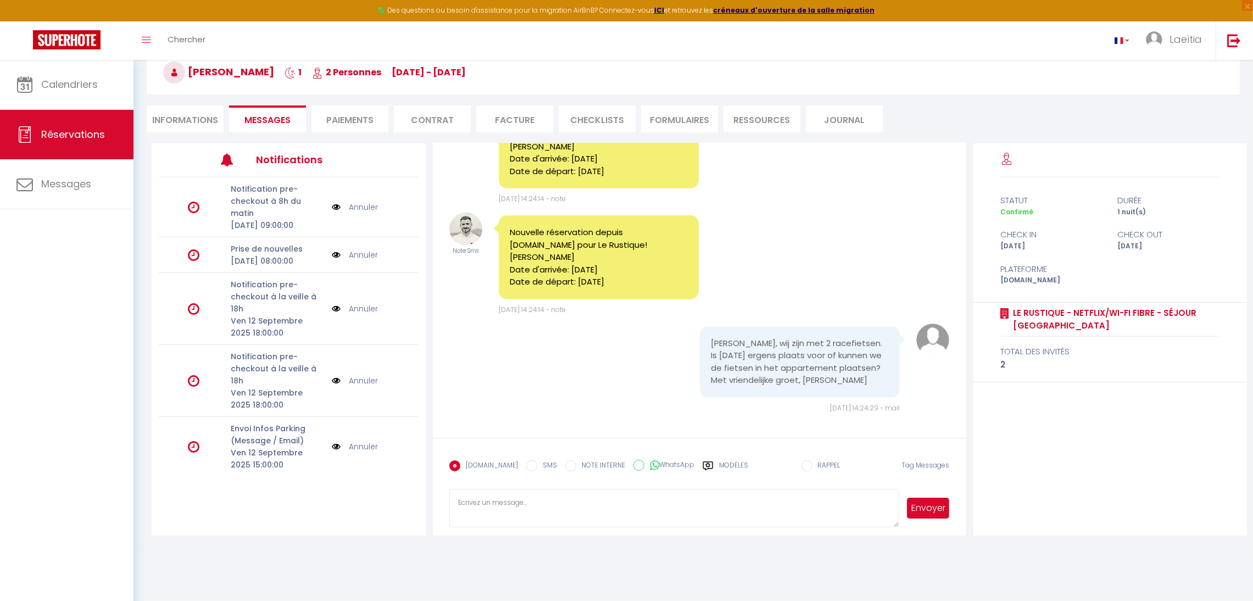
click at [513, 499] on textarea at bounding box center [674, 508] width 450 height 38
paste textarea "Sorry, it won't be possible to bring the bicycles into the flat, as the stairs …"
type textarea "Sorry, it won't be possible to bring the bicycles into the flat, as the stairs …"
click at [928, 508] on button "Envoyer" at bounding box center [928, 508] width 42 height 21
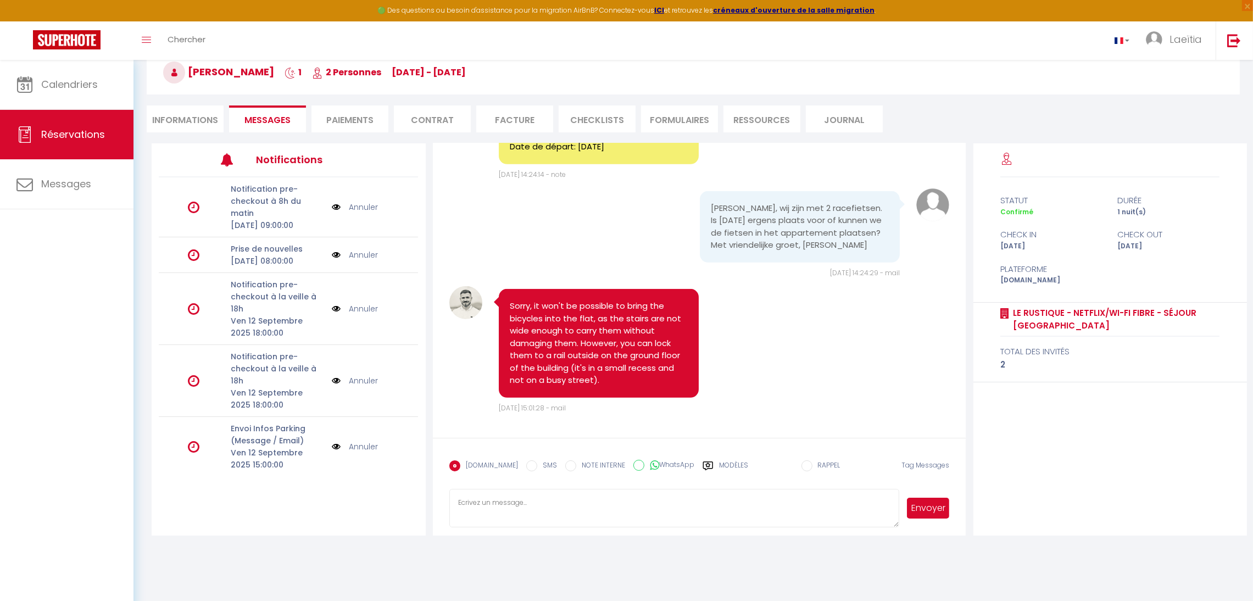
scroll to position [919, 0]
